Goal: Task Accomplishment & Management: Complete application form

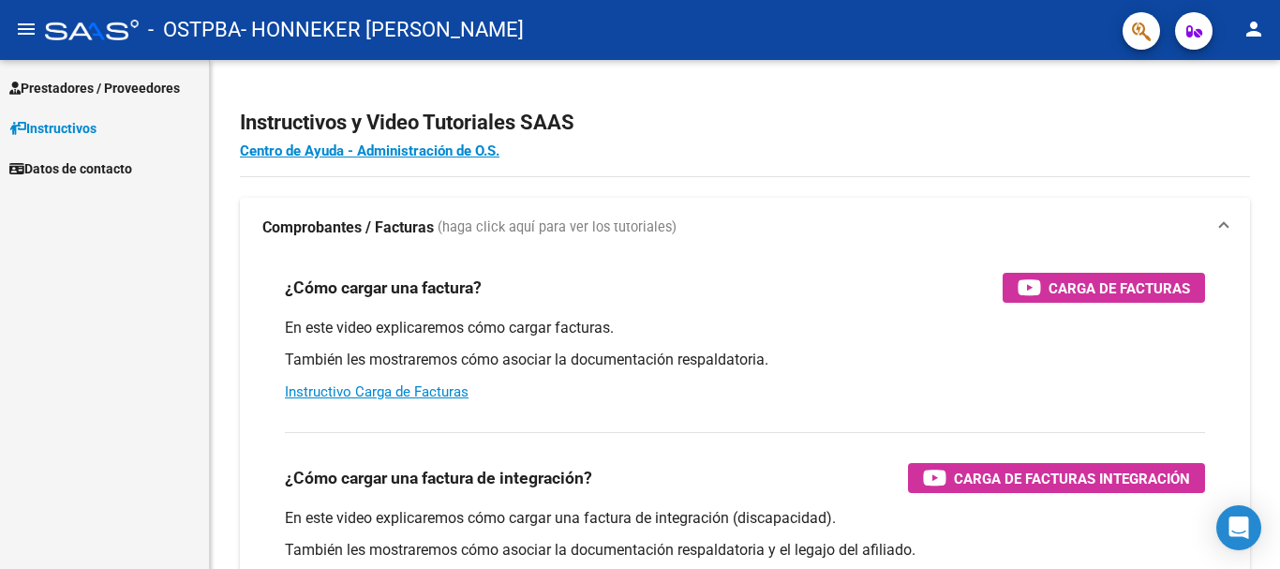
click at [118, 85] on span "Prestadores / Proveedores" at bounding box center [94, 88] width 171 height 21
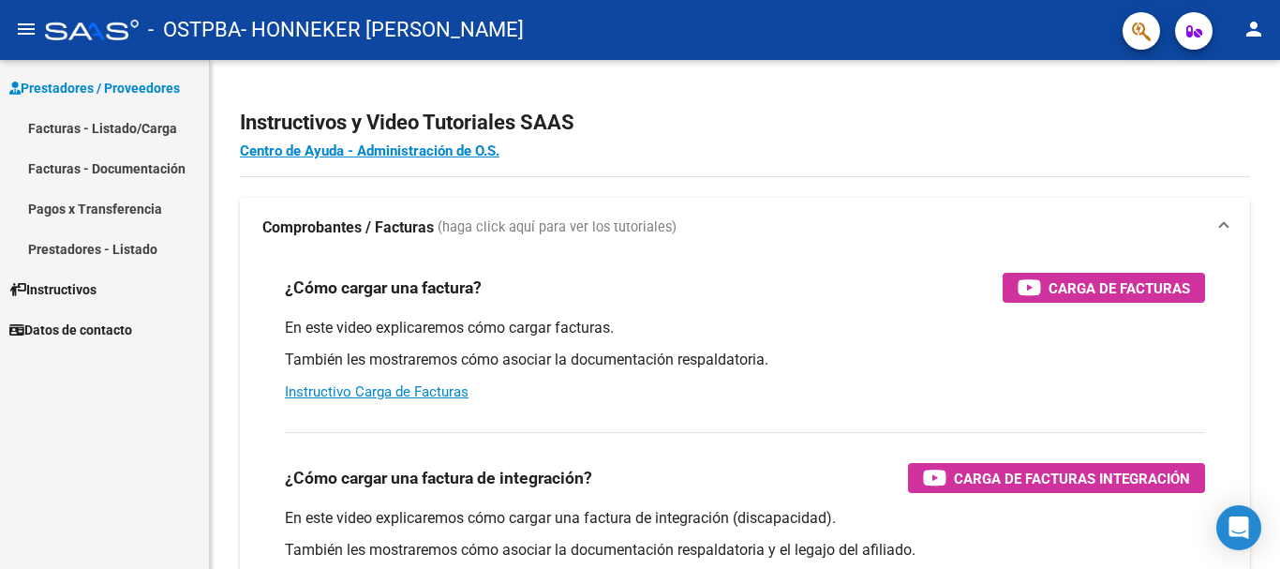
click at [82, 126] on link "Facturas - Listado/Carga" at bounding box center [104, 128] width 209 height 40
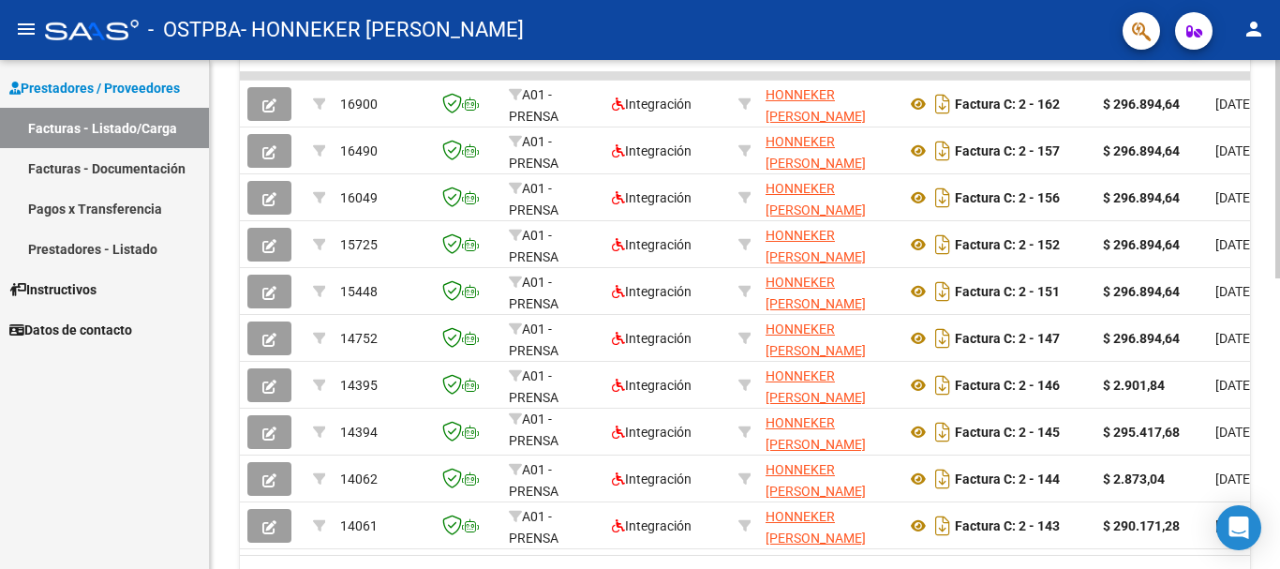
scroll to position [580, 0]
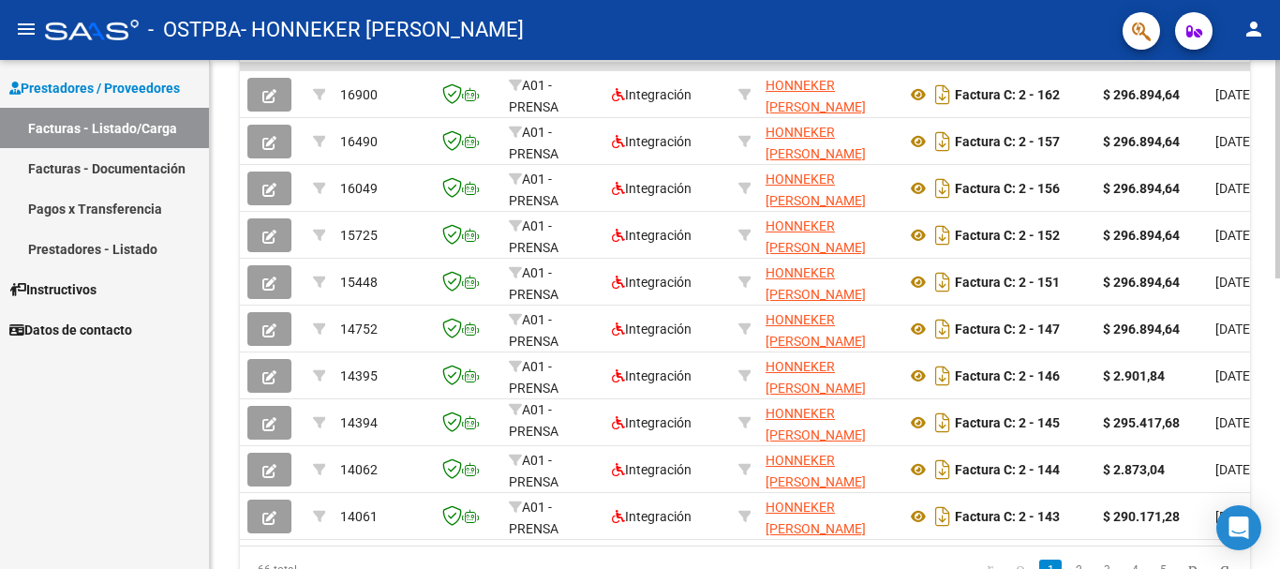
click at [1279, 420] on div at bounding box center [1277, 423] width 5 height 218
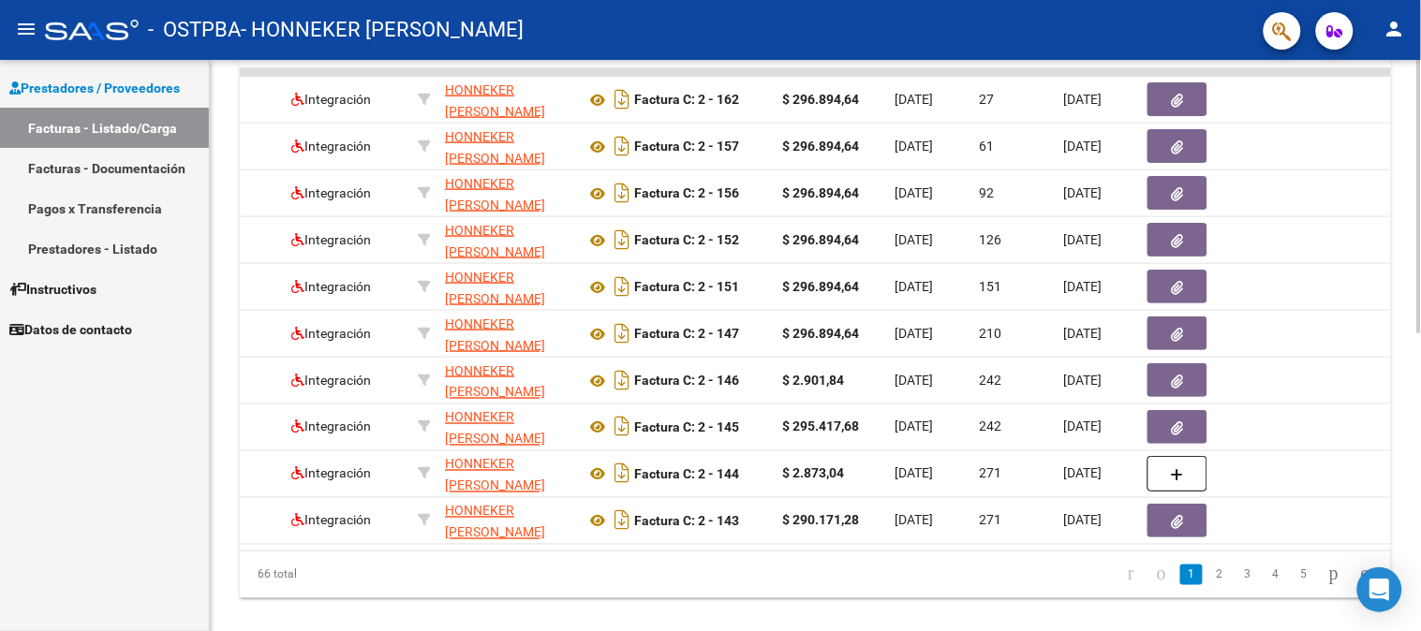
scroll to position [0, 0]
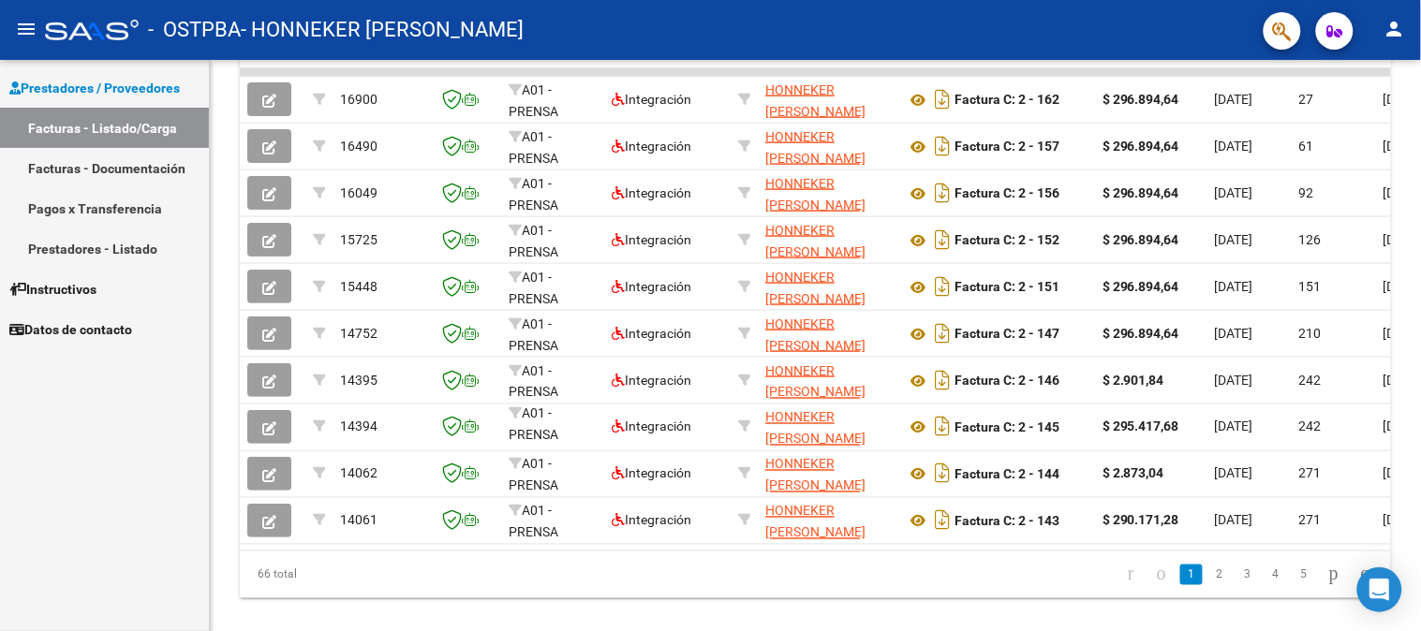
click at [21, 478] on div "Prestadores / Proveedores Facturas - Listado/Carga Facturas - Documentación Pag…" at bounding box center [104, 346] width 209 height 572
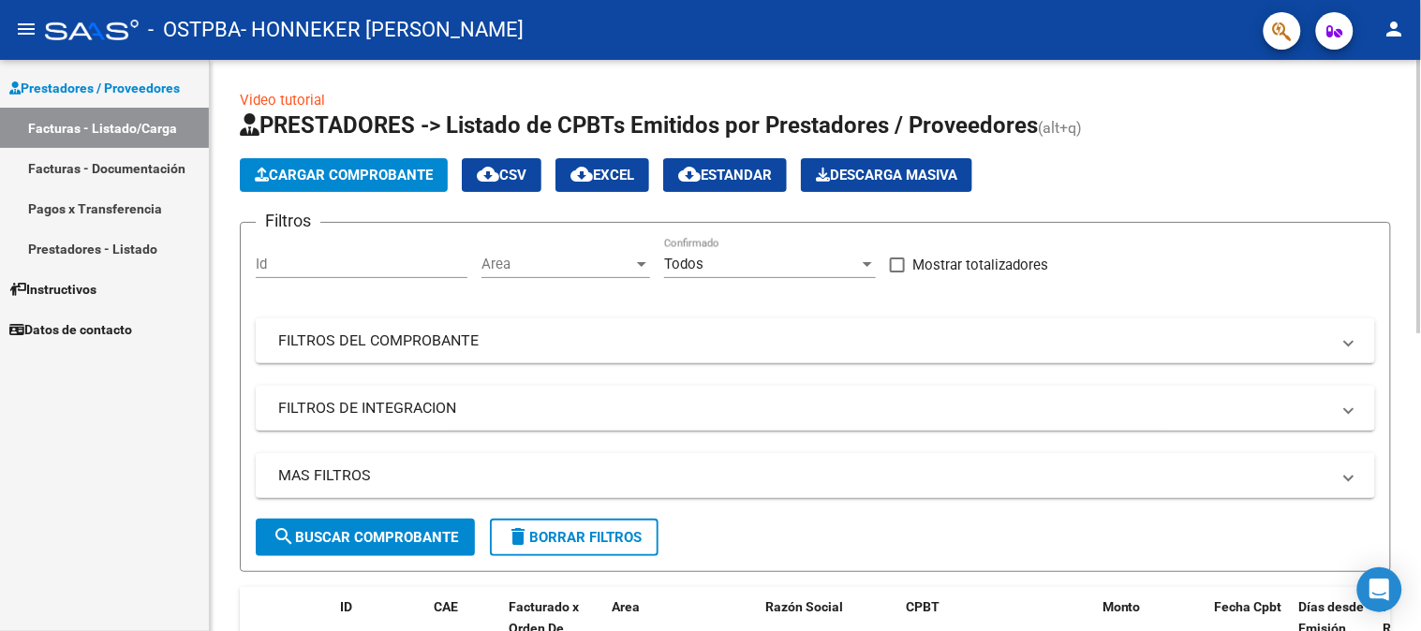
click at [337, 171] on span "Cargar Comprobante" at bounding box center [344, 175] width 178 height 17
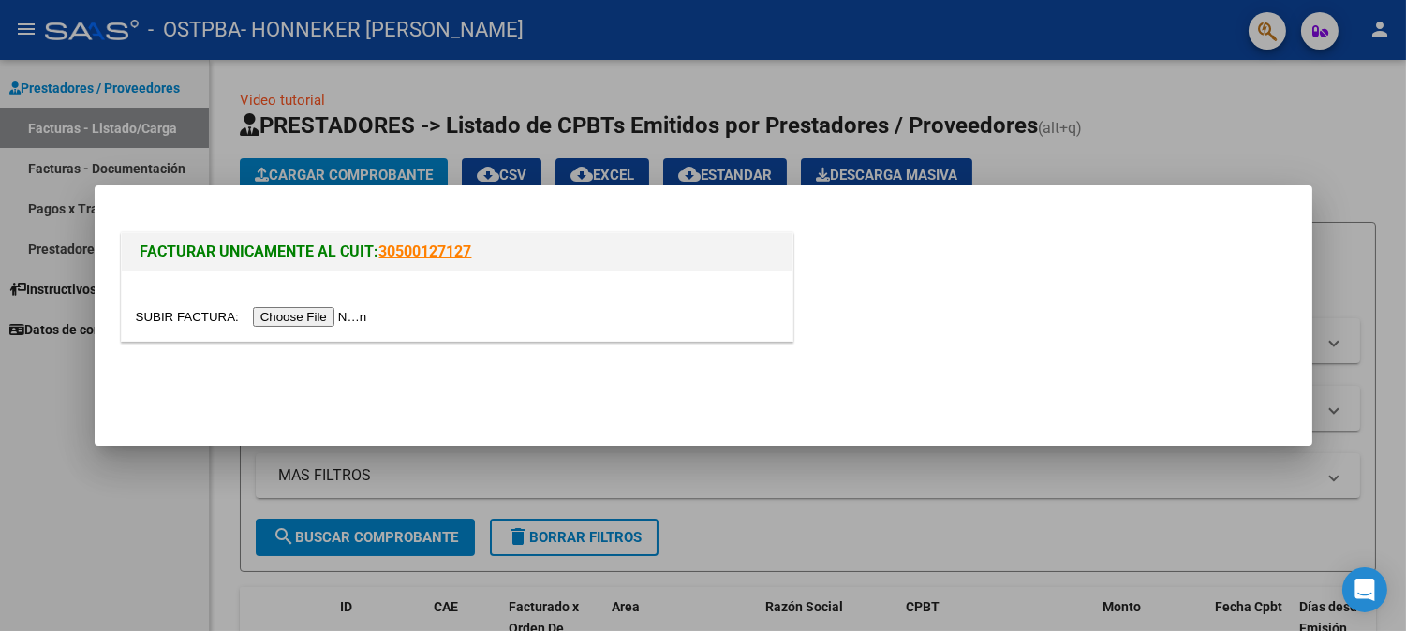
click at [312, 319] on input "file" at bounding box center [254, 317] width 237 height 20
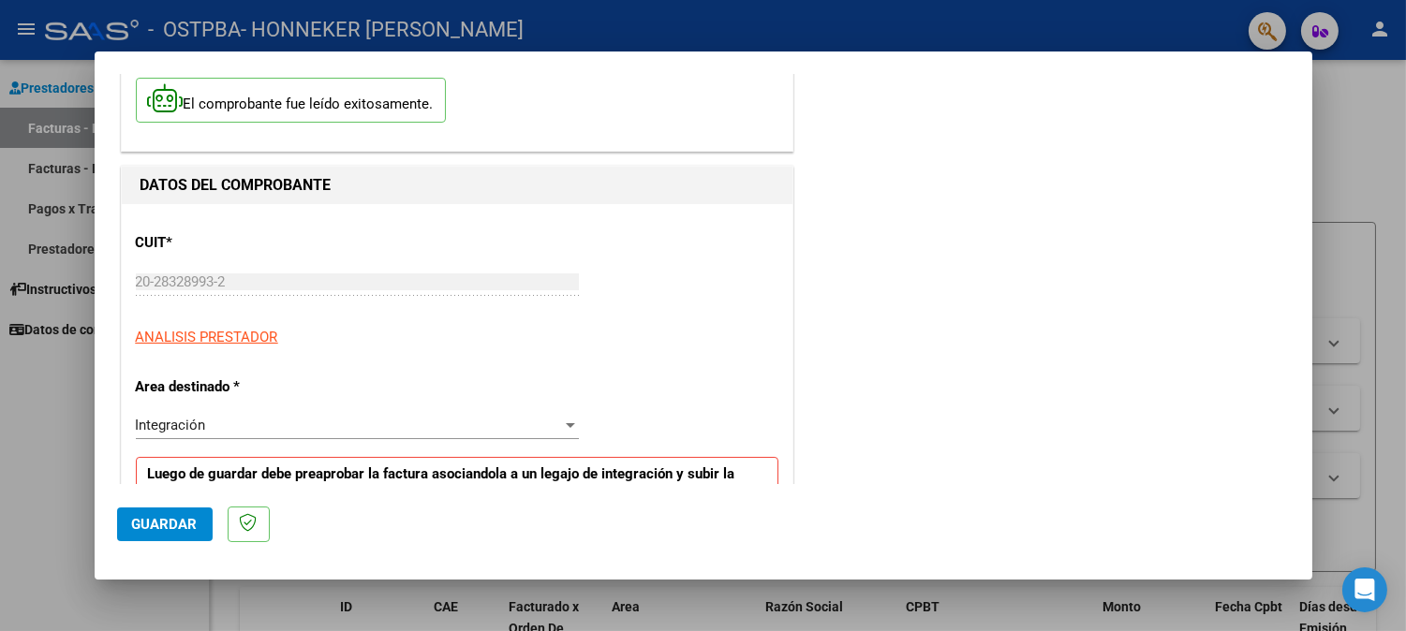
scroll to position [208, 0]
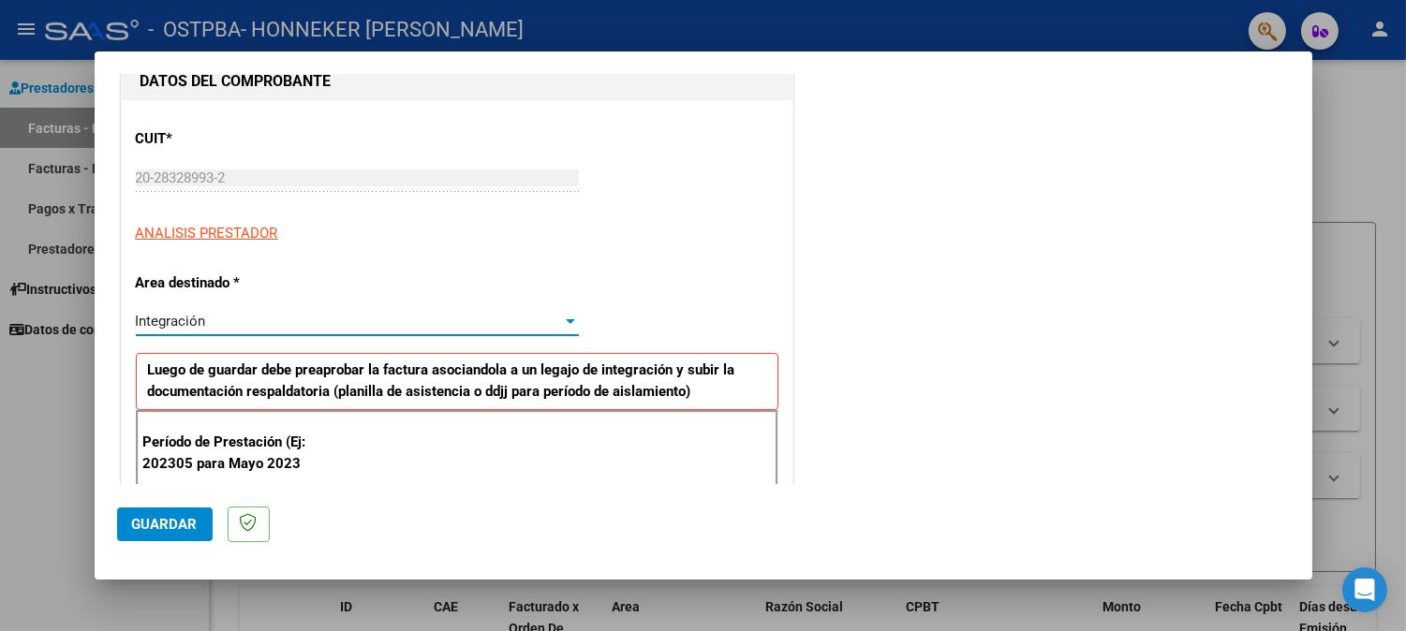
click at [568, 317] on div at bounding box center [570, 321] width 17 height 15
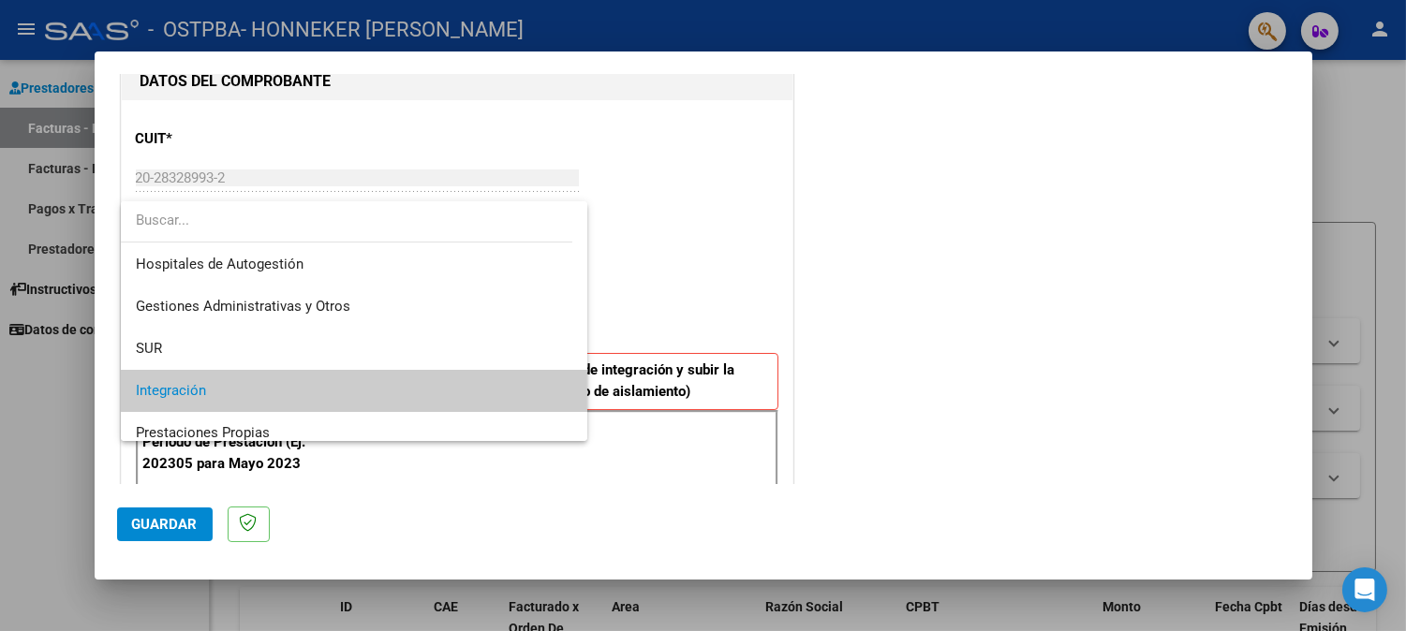
scroll to position [69, 0]
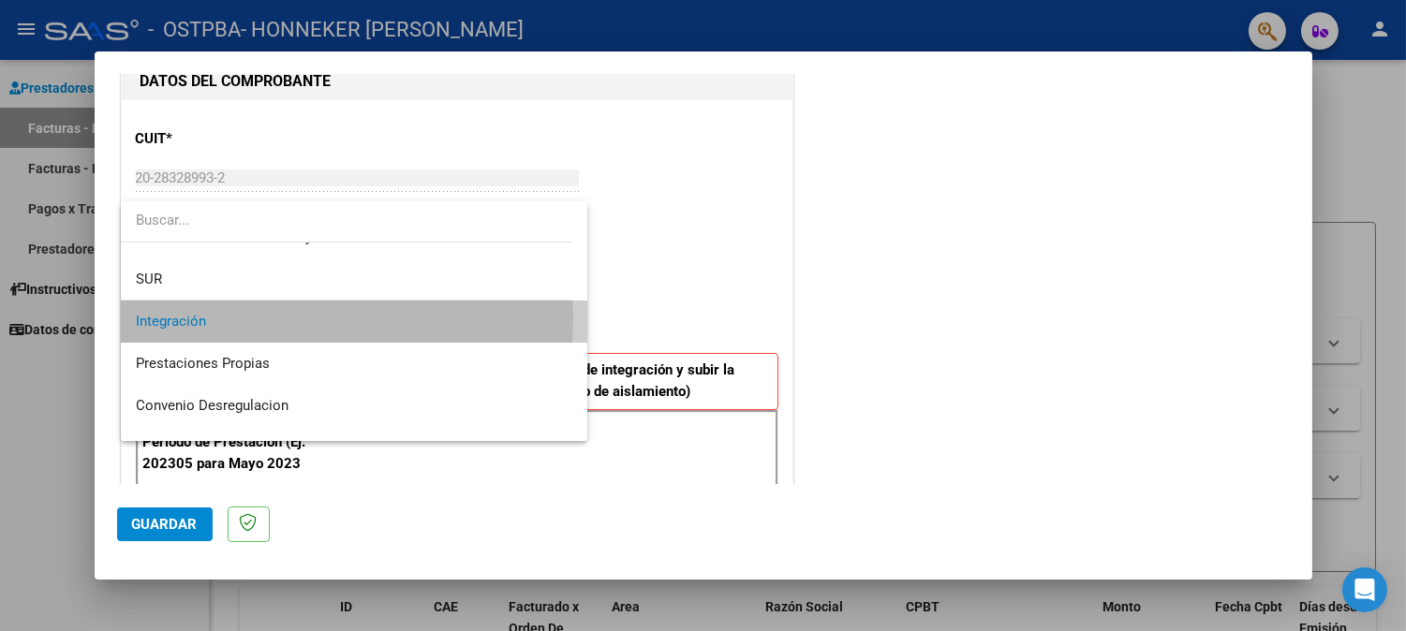
click at [208, 316] on span "Integración" at bounding box center [355, 322] width 438 height 42
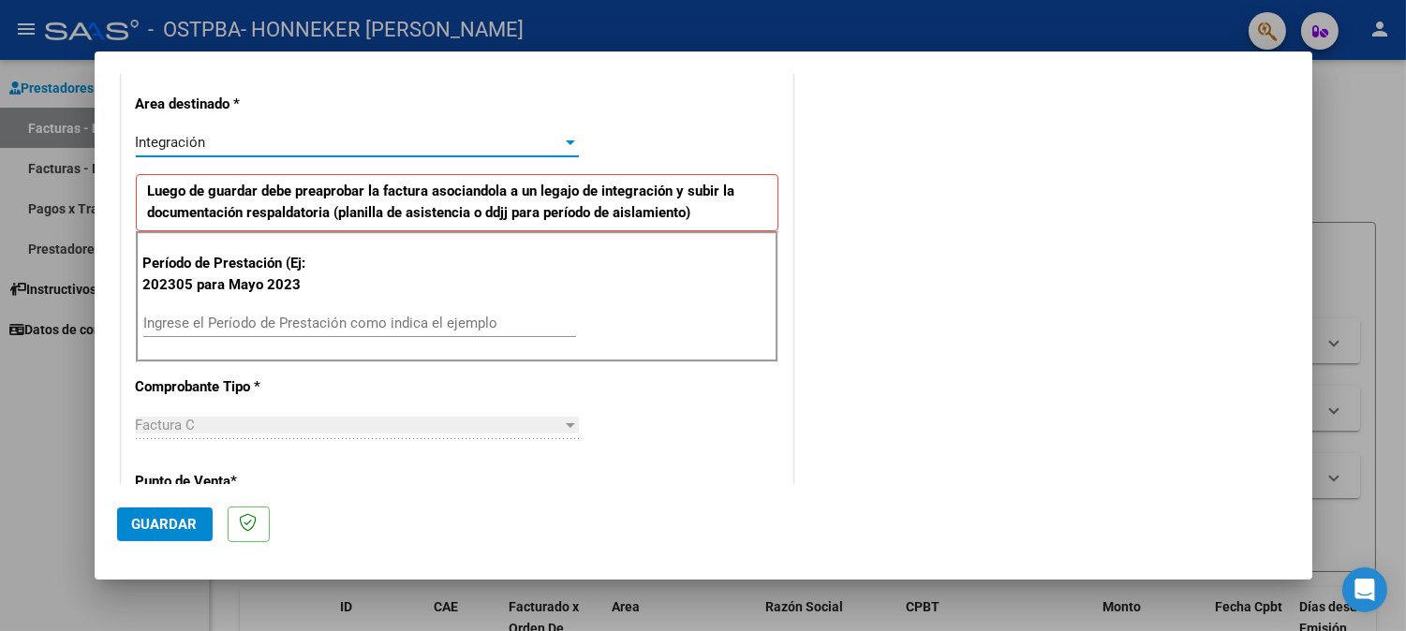
scroll to position [416, 0]
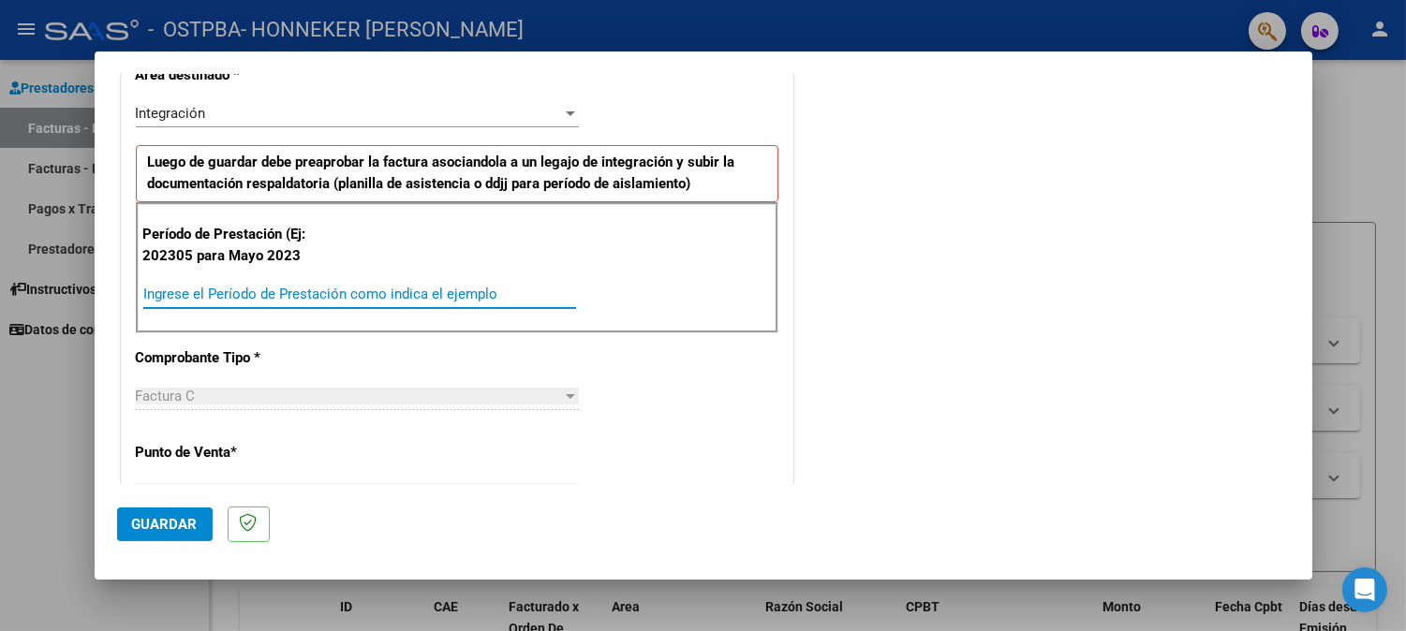
click at [189, 291] on input "Ingrese el Período de Prestación como indica el ejemplo" at bounding box center [359, 294] width 433 height 17
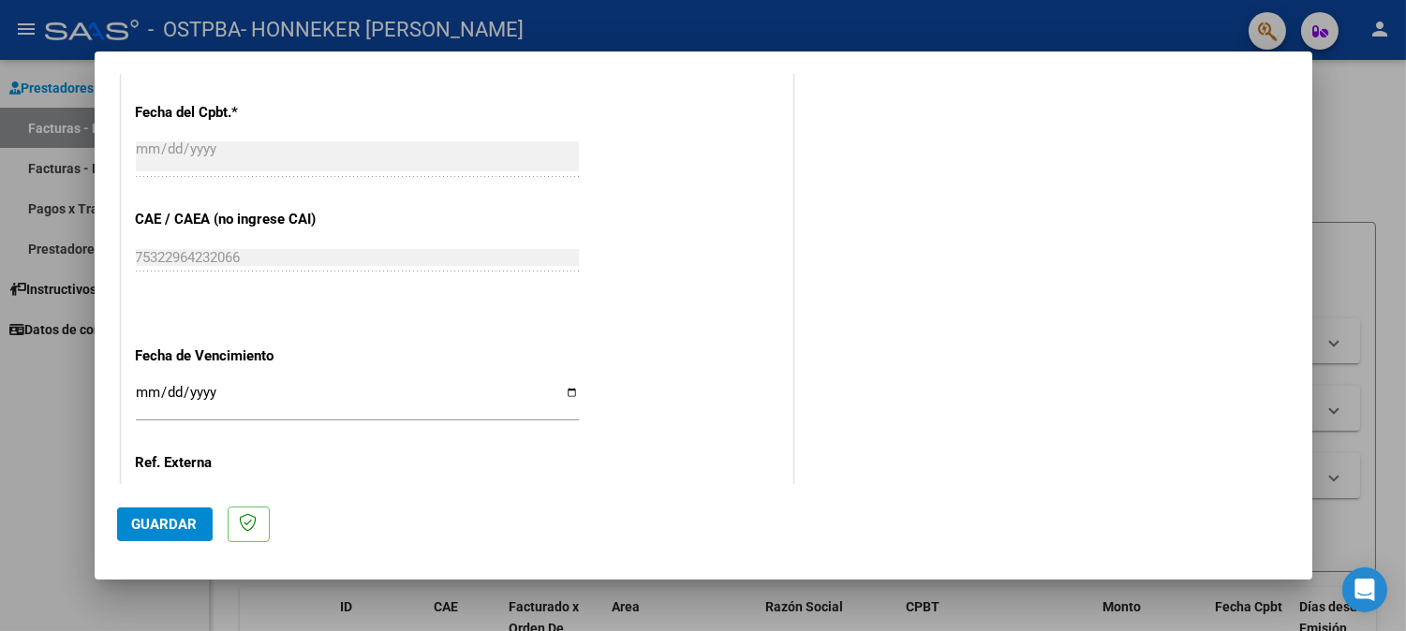
scroll to position [1145, 0]
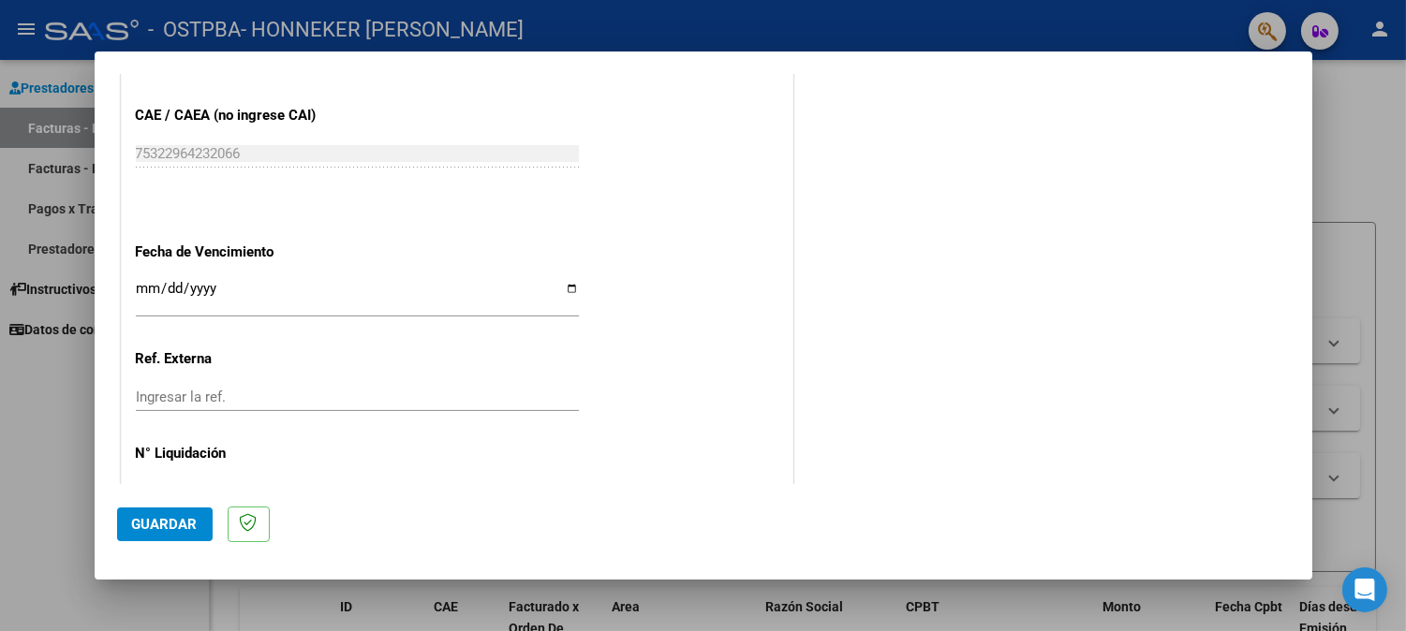
type input "202507"
click at [172, 285] on input "Ingresar la fecha" at bounding box center [357, 296] width 443 height 30
type input "2025-08-20"
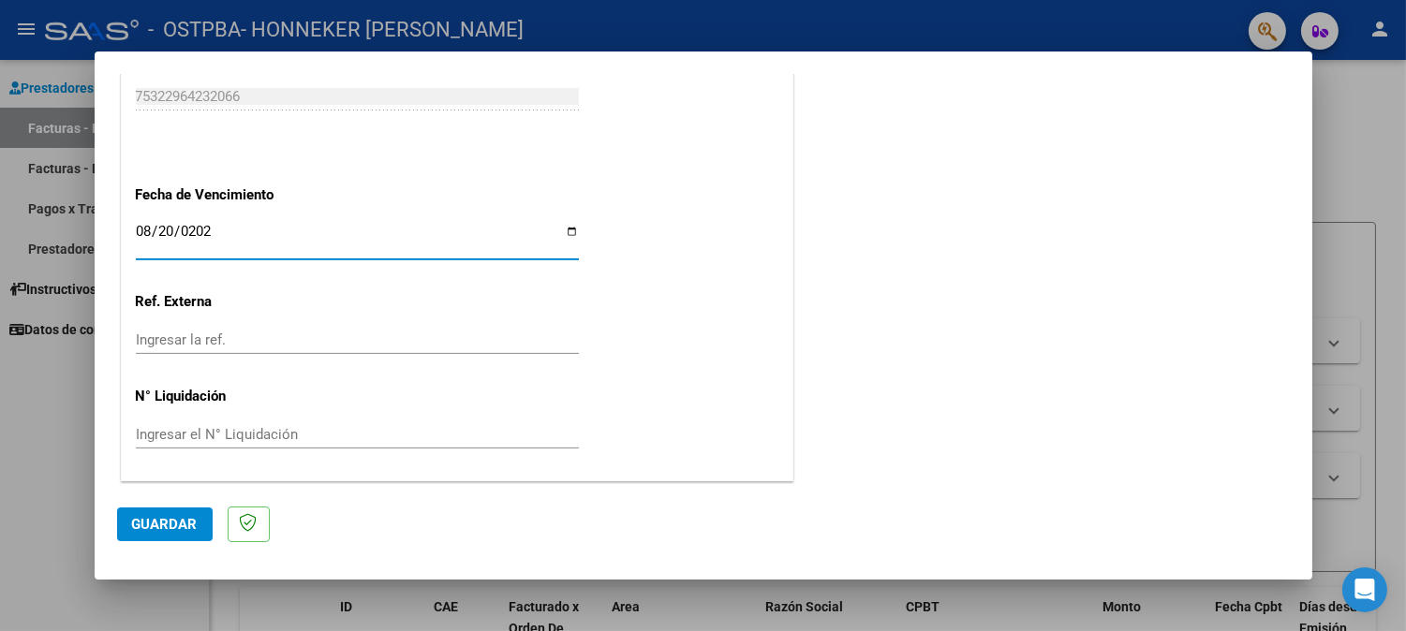
click at [176, 526] on span "Guardar" at bounding box center [165, 524] width 66 height 17
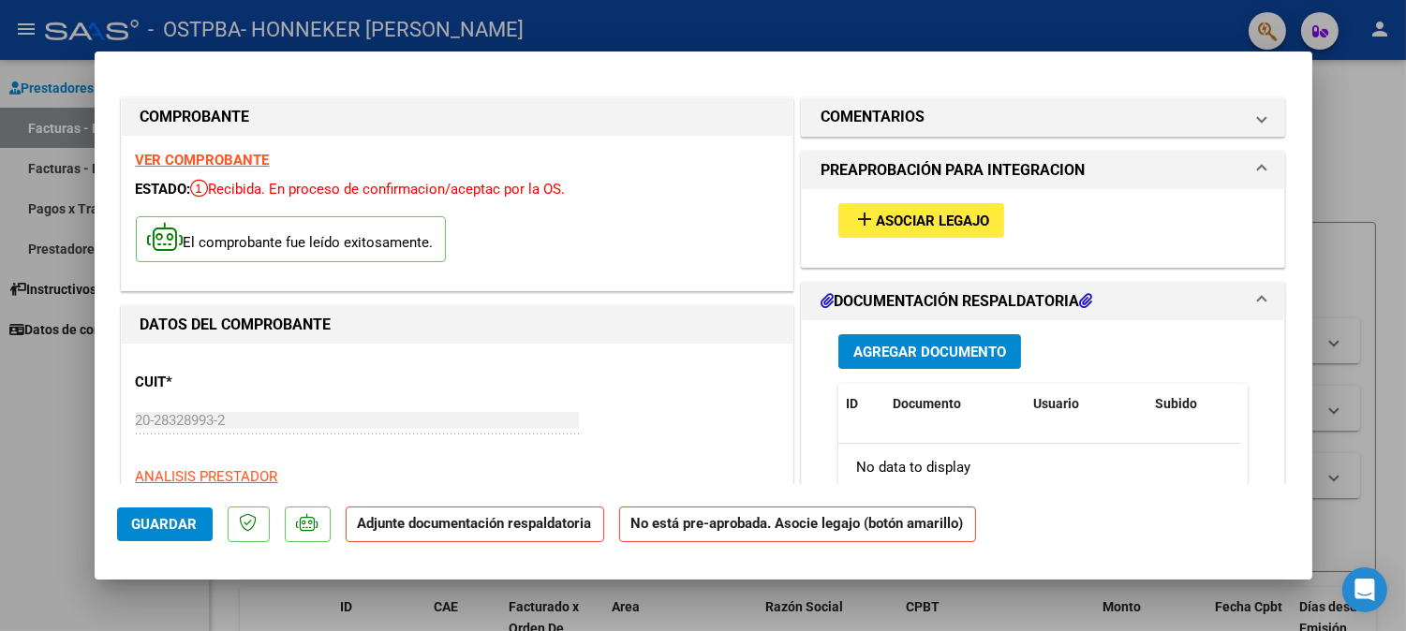
scroll to position [0, 0]
click at [939, 217] on span "Asociar Legajo" at bounding box center [932, 222] width 113 height 17
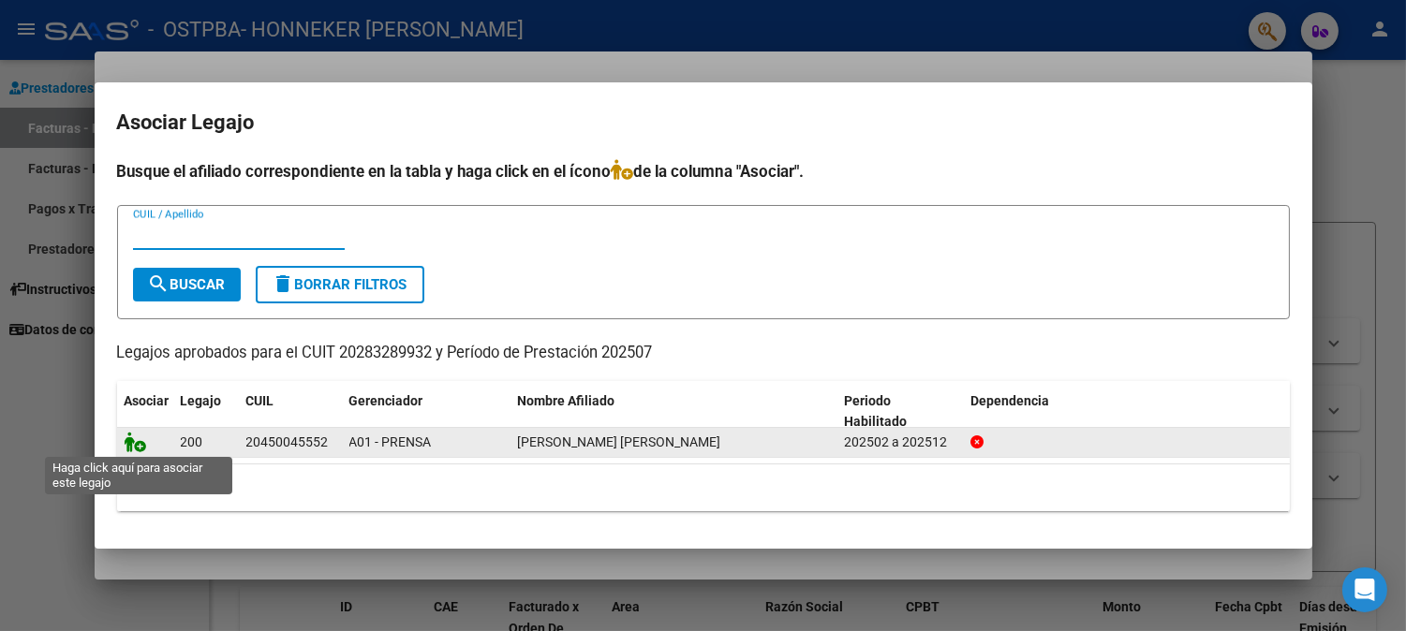
click at [138, 443] on icon at bounding box center [136, 442] width 22 height 21
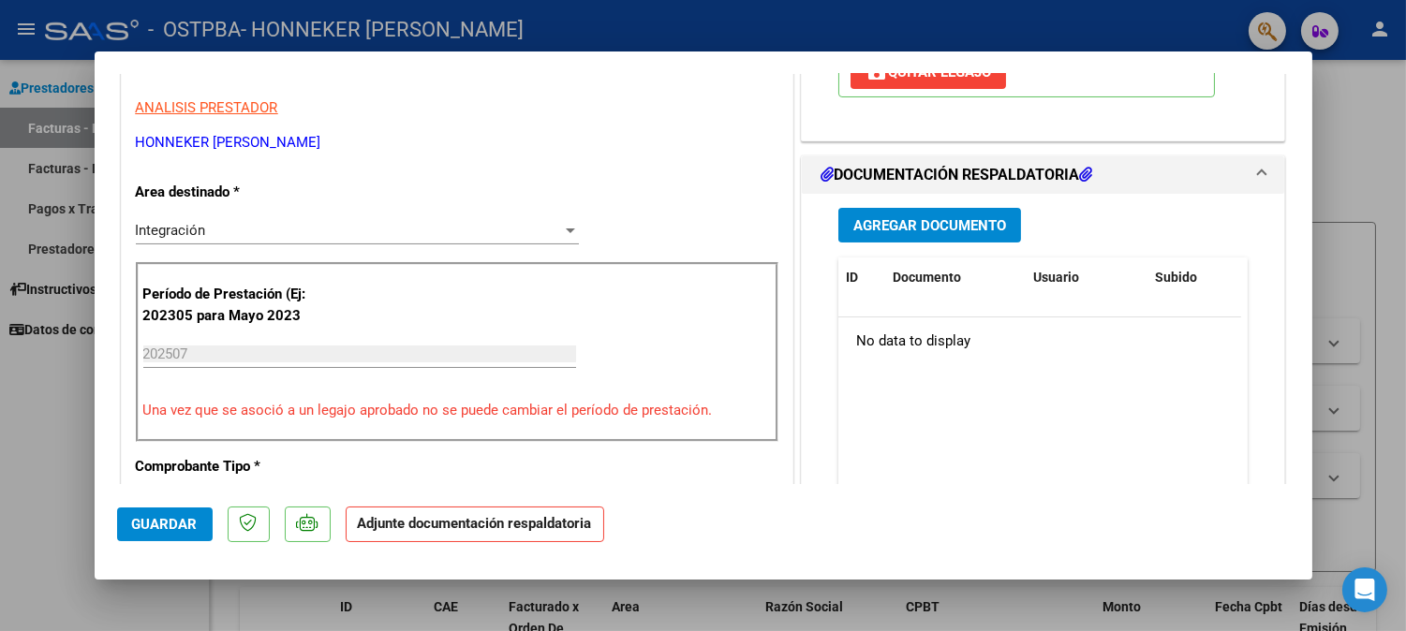
scroll to position [416, 0]
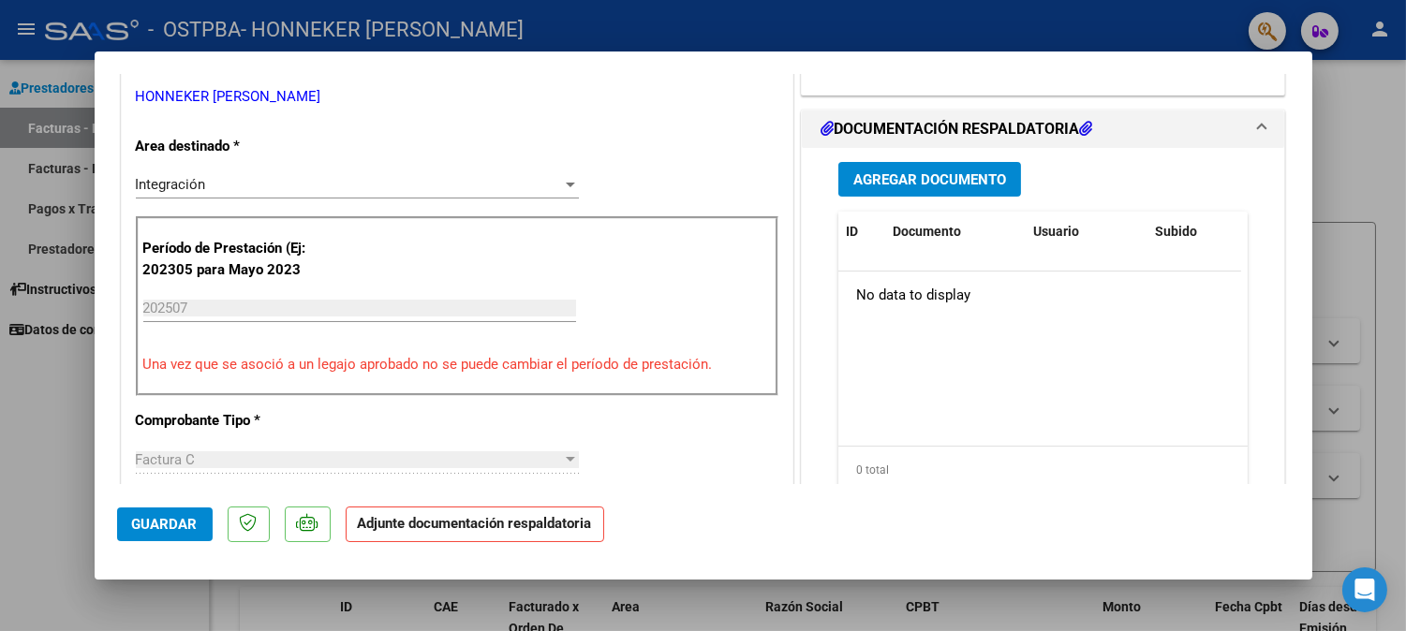
click at [933, 181] on span "Agregar Documento" at bounding box center [930, 179] width 153 height 17
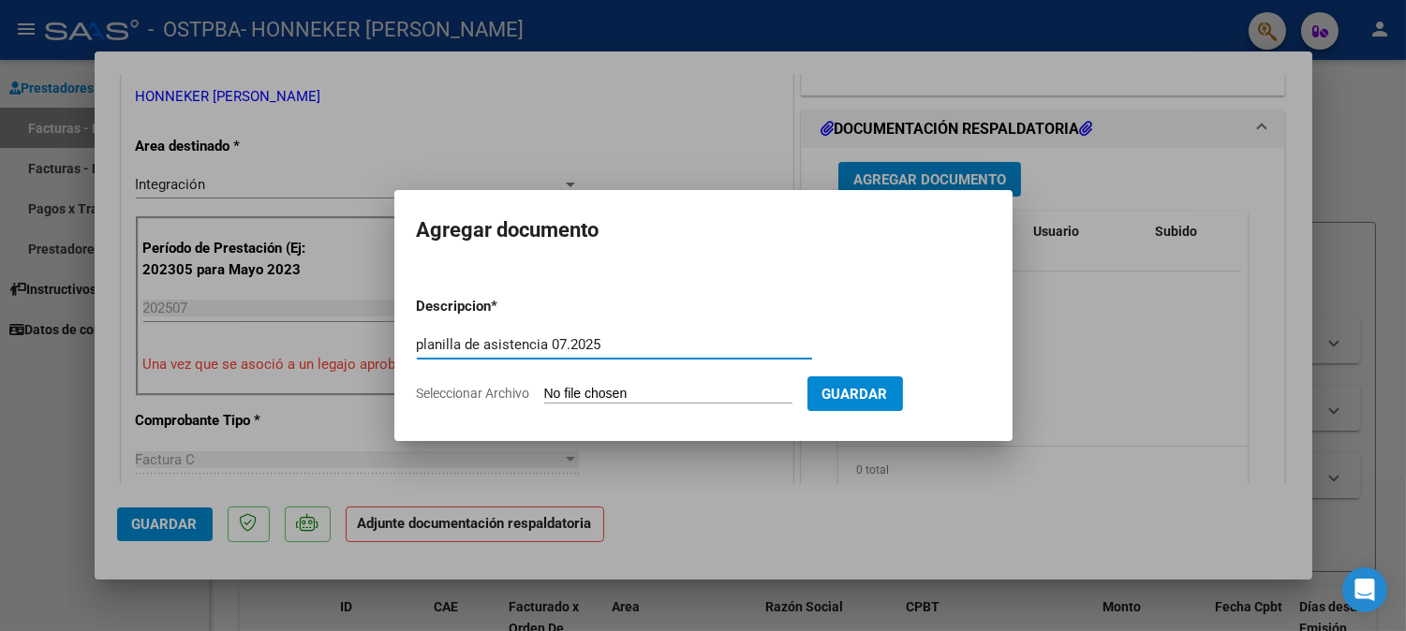
type input "planilla de asistencia 07.2025"
click at [736, 386] on input "Seleccionar Archivo" at bounding box center [668, 395] width 248 height 18
type input "C:\fakepath\julio 2025.pdf"
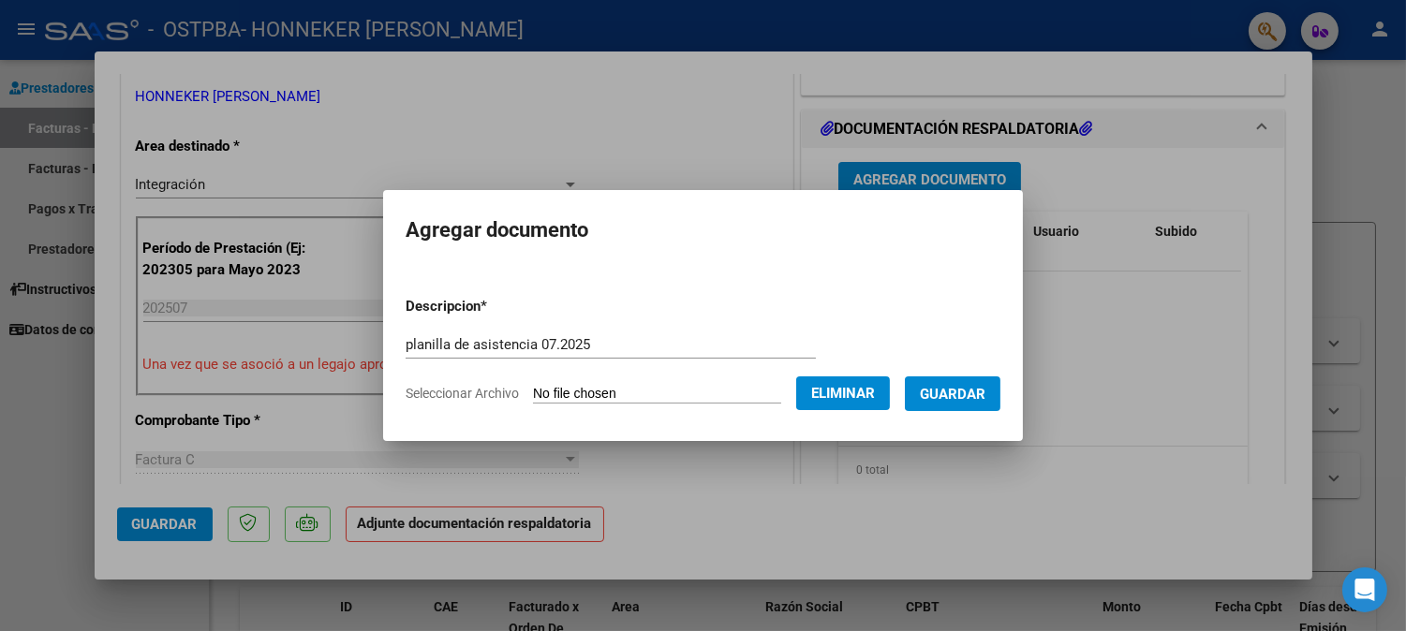
click at [986, 396] on span "Guardar" at bounding box center [953, 394] width 66 height 17
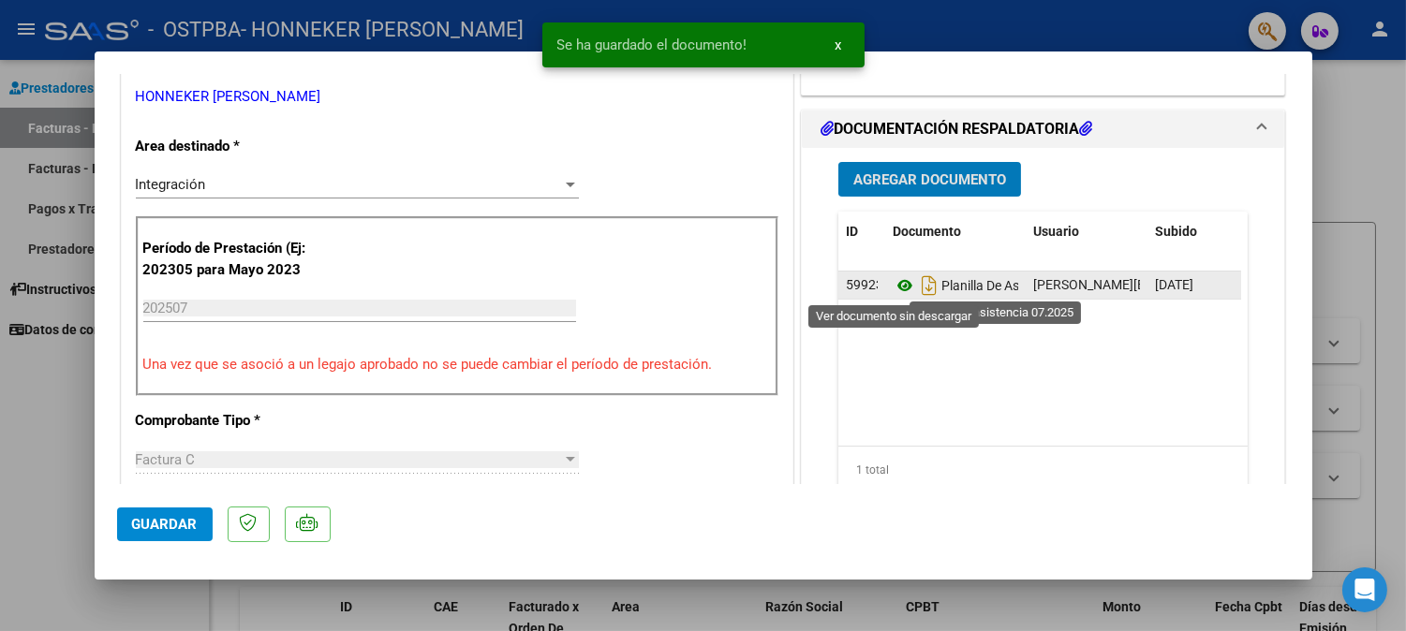
click at [897, 282] on icon at bounding box center [905, 286] width 24 height 22
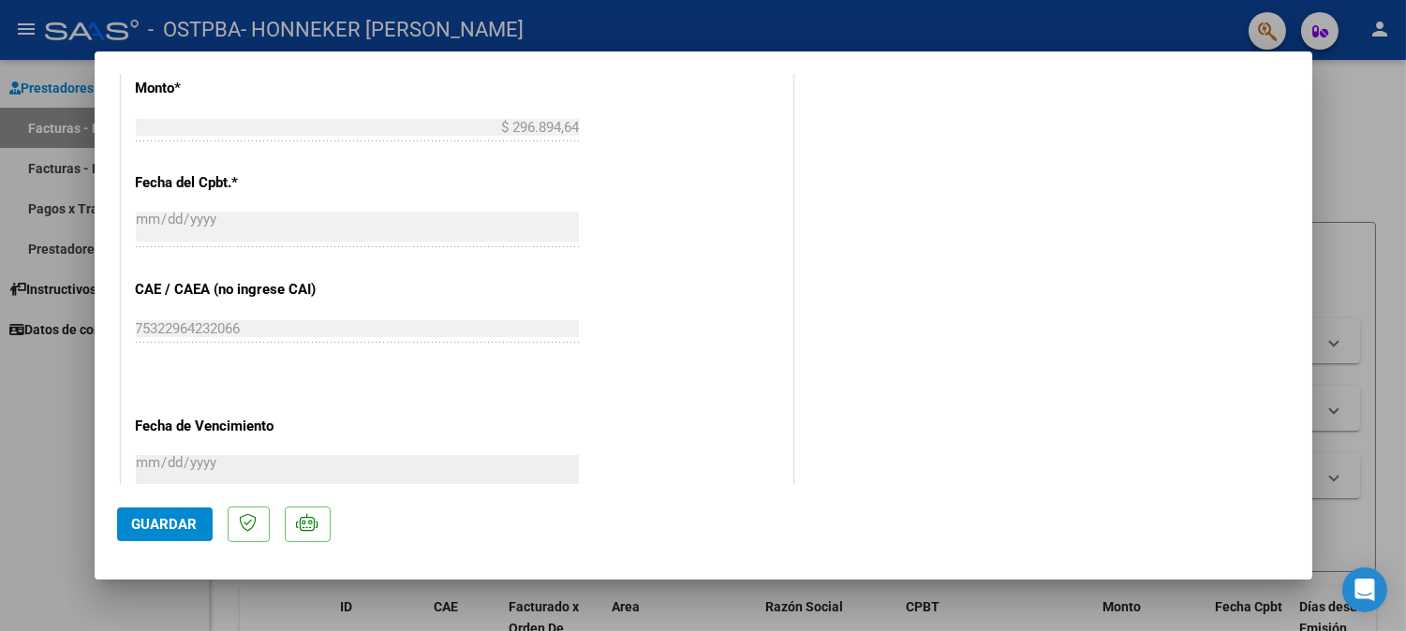
scroll to position [1266, 0]
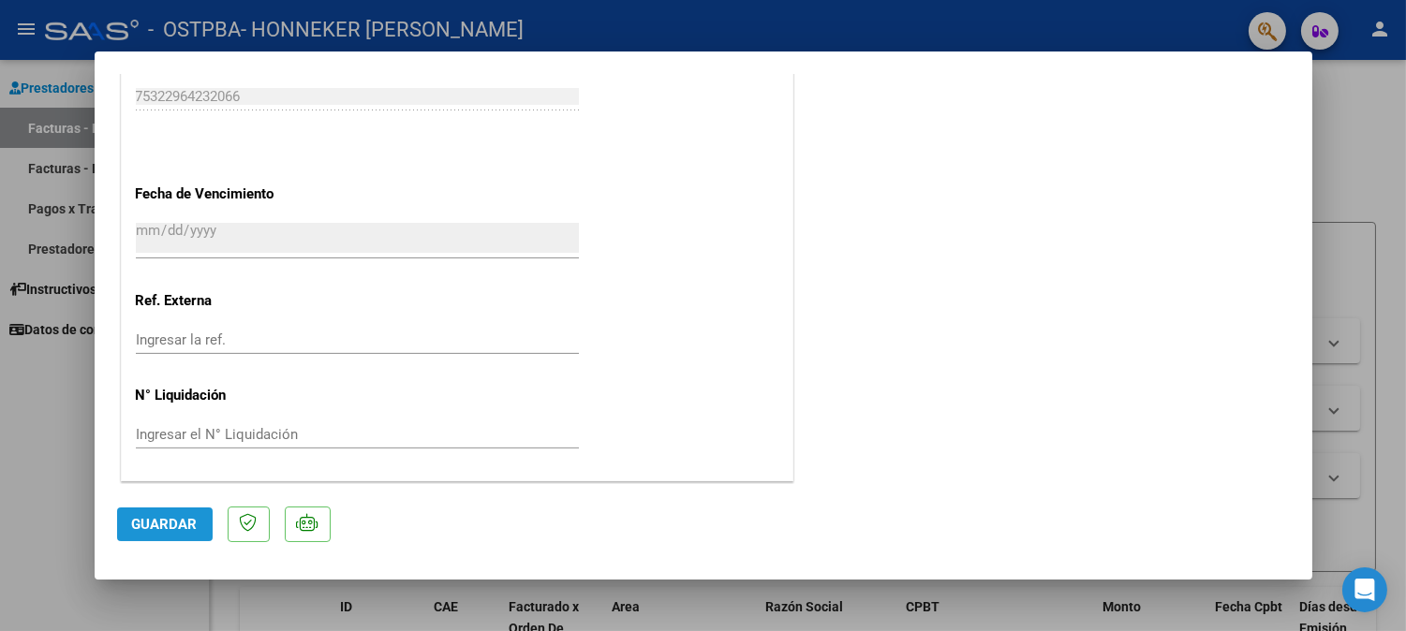
click at [165, 523] on span "Guardar" at bounding box center [165, 524] width 66 height 17
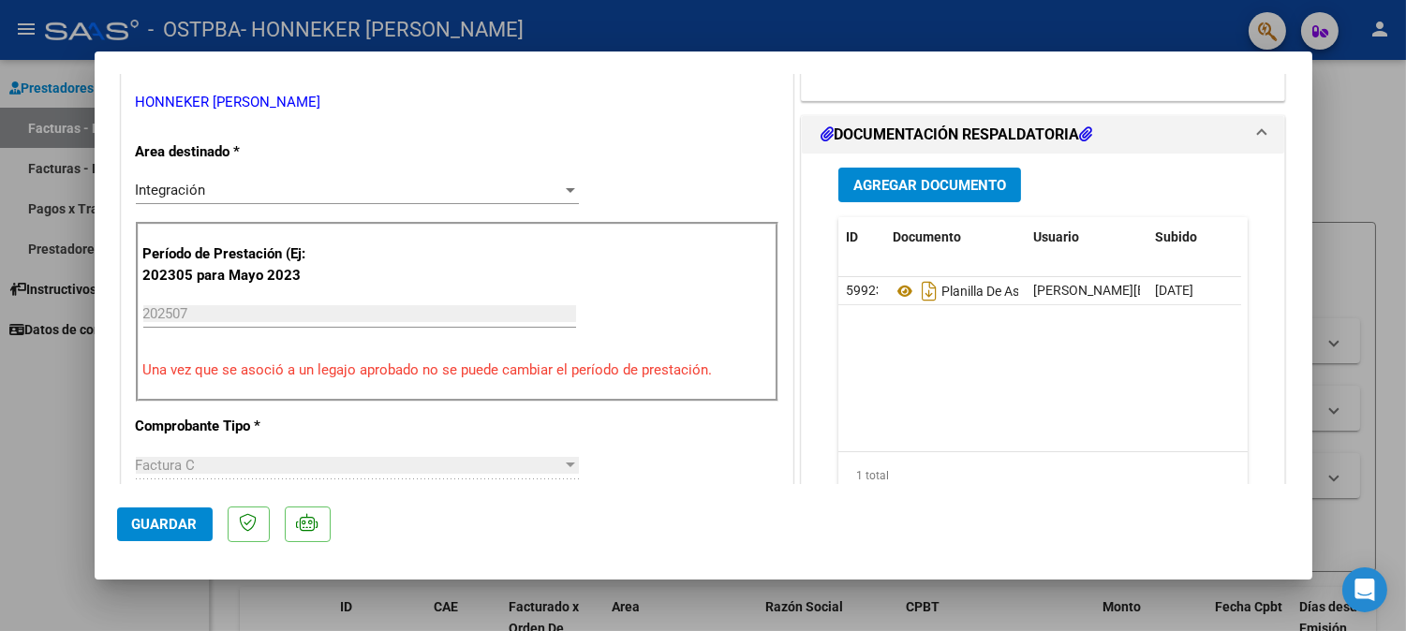
scroll to position [520, 0]
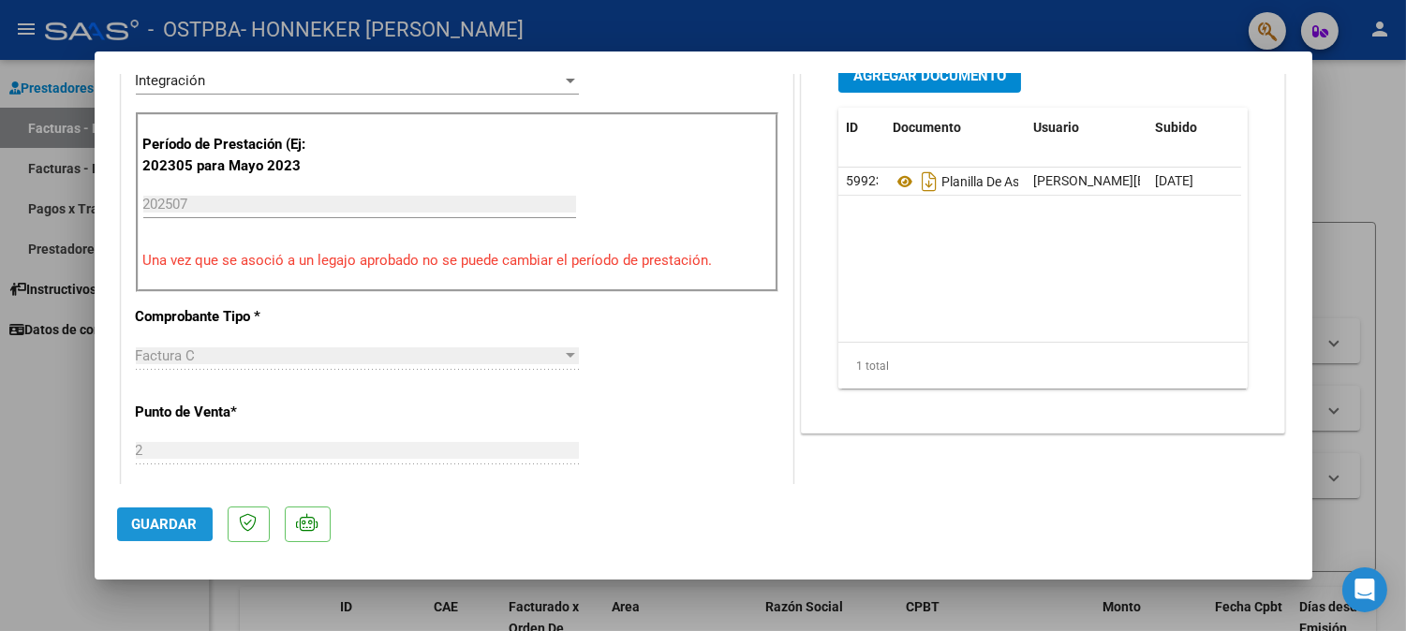
drag, startPoint x: 156, startPoint y: 521, endPoint x: 725, endPoint y: 521, distance: 569.6
click at [156, 521] on span "Guardar" at bounding box center [165, 524] width 66 height 17
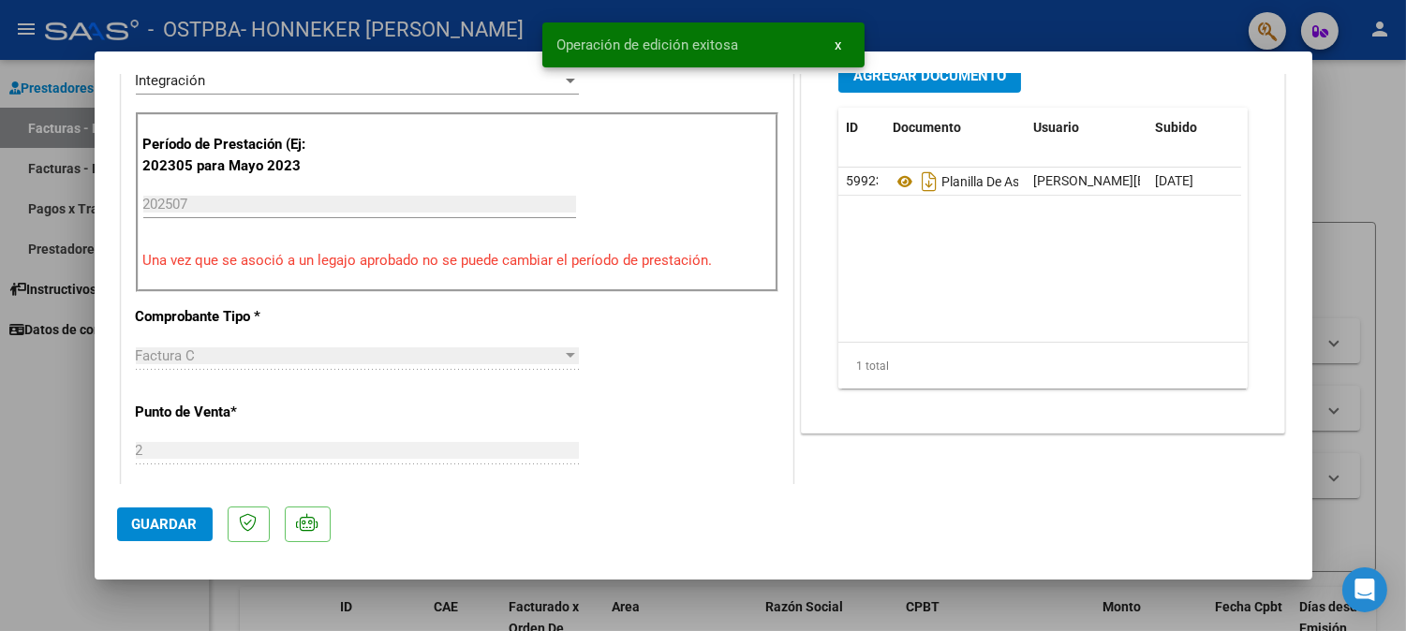
click at [1279, 160] on div at bounding box center [703, 315] width 1406 height 631
type input "$ 0,00"
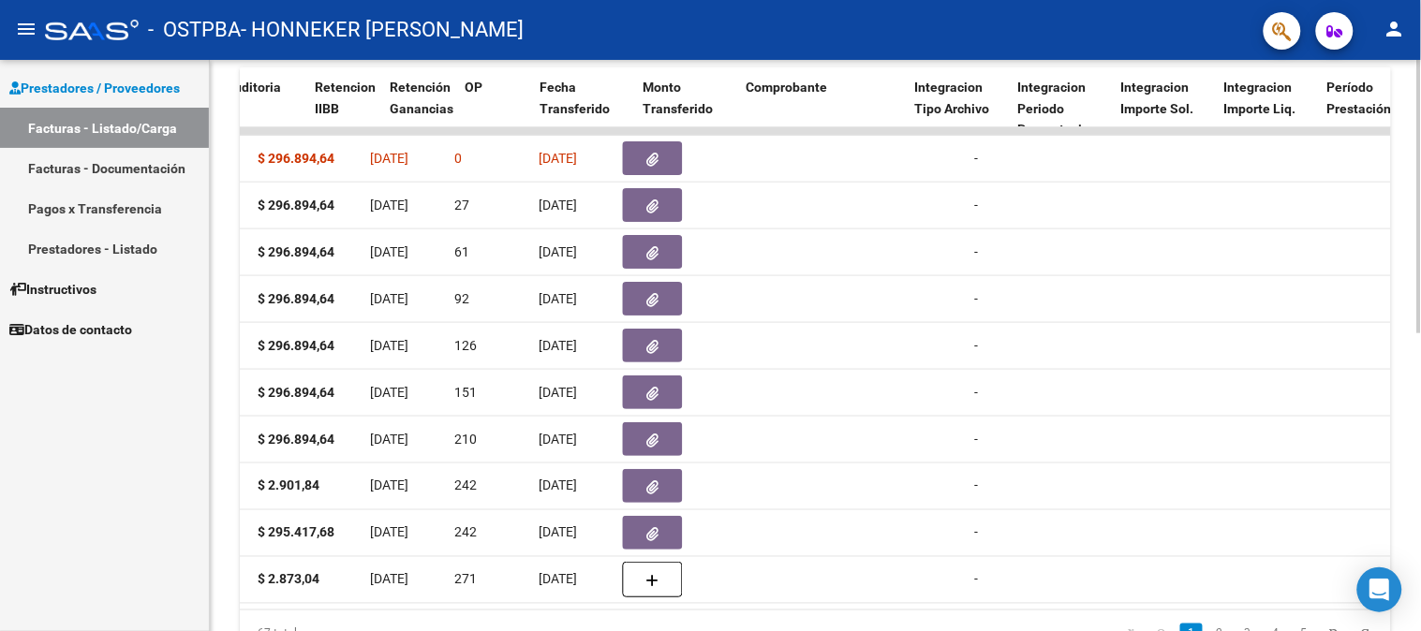
scroll to position [0, 1354]
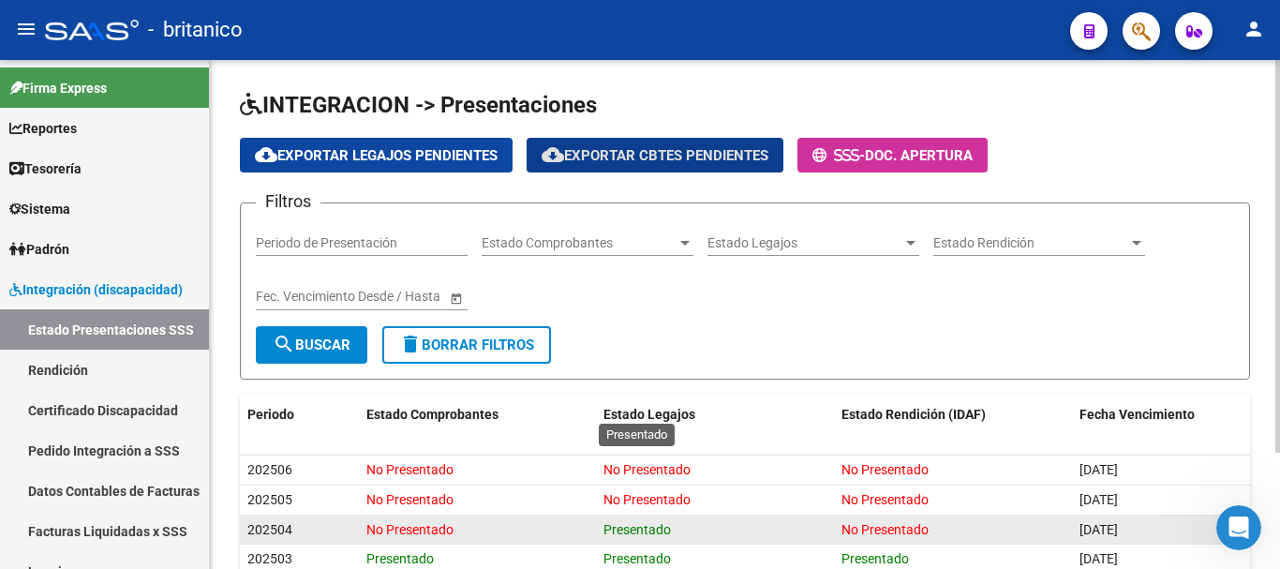
scroll to position [150, 0]
